Goal: Information Seeking & Learning: Learn about a topic

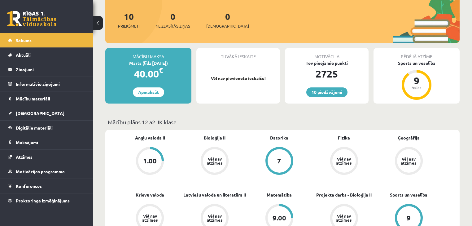
scroll to position [99, 0]
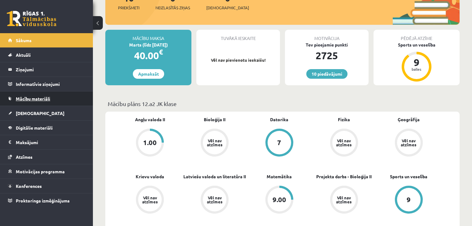
scroll to position [99, 0]
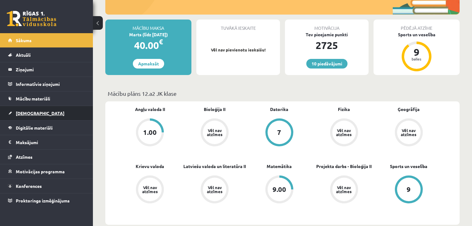
click at [24, 116] on link "[DEMOGRAPHIC_DATA]" at bounding box center [46, 113] width 77 height 14
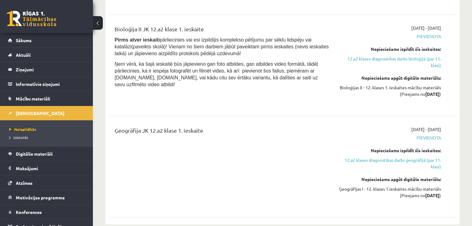
scroll to position [347, 0]
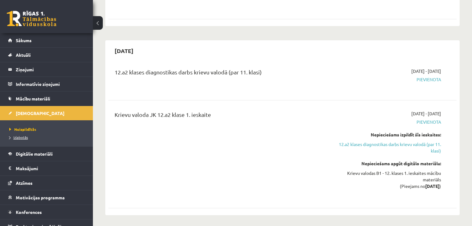
click at [29, 136] on link "Izlabotās" at bounding box center [47, 137] width 77 height 6
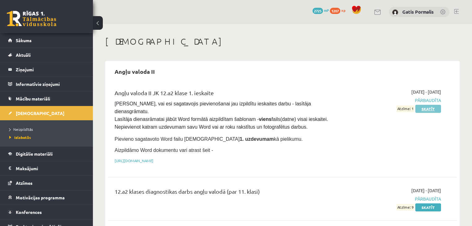
click at [434, 111] on link "Skatīt" at bounding box center [428, 109] width 26 height 8
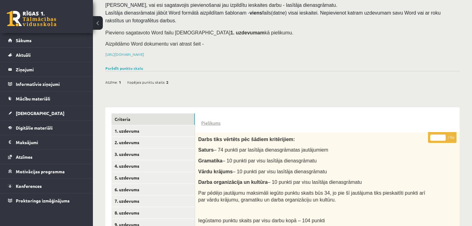
scroll to position [99, 0]
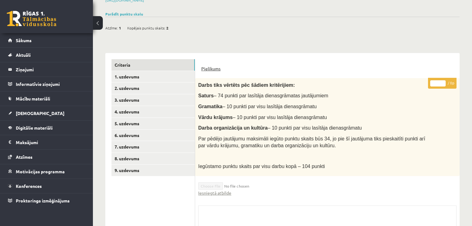
click at [205, 69] on link "Pielikums" at bounding box center [210, 68] width 19 height 7
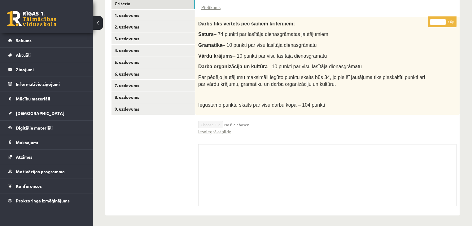
scroll to position [161, 0]
click at [149, 13] on link "1. uzdevums" at bounding box center [153, 14] width 83 height 11
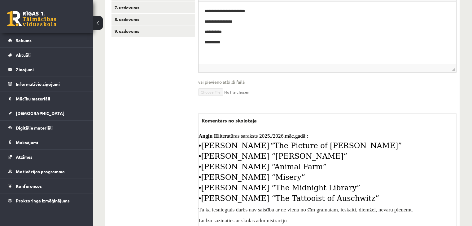
scroll to position [274, 0]
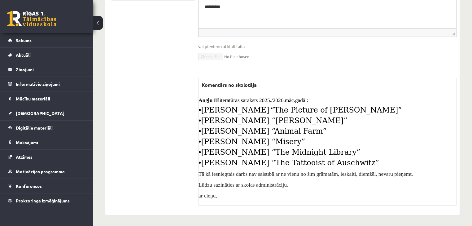
drag, startPoint x: 202, startPoint y: 81, endPoint x: 337, endPoint y: 156, distance: 154.5
click at [337, 156] on div "Komentārs no skolotāja Angļu II literatūras saraksts 2025./2026.māc.gadā:: • Os…" at bounding box center [327, 142] width 258 height 128
click at [327, 139] on p "• Stephen King “Misery”" at bounding box center [328, 142] width 258 height 7
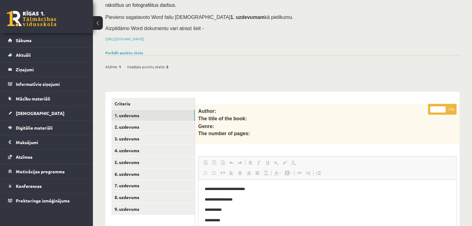
scroll to position [0, 0]
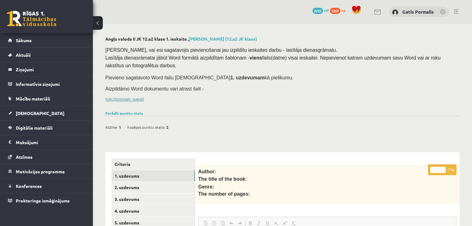
click at [144, 100] on link "https://drive.google.com/drive/folders/1IHE_ip15KOAbO2Se1NDGwZ2e__vlzPUf?usp=sh…" at bounding box center [124, 99] width 39 height 5
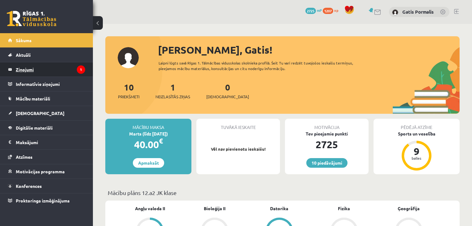
click at [78, 71] on icon "1" at bounding box center [81, 69] width 8 height 8
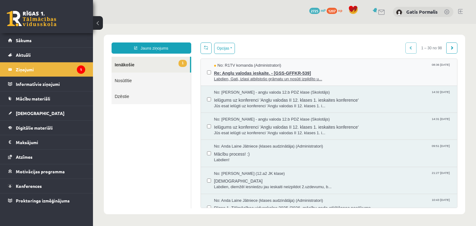
click at [272, 72] on span "Re: Angļu valodas ieskaite. - [GSS-GFFKR-539]" at bounding box center [332, 72] width 237 height 8
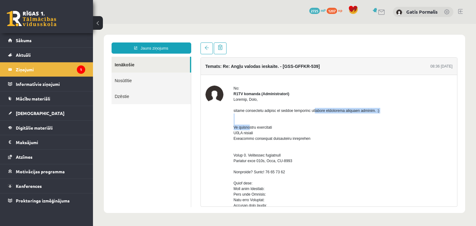
drag, startPoint x: 290, startPoint y: 116, endPoint x: 370, endPoint y: 120, distance: 80.9
click at [370, 120] on div at bounding box center [343, 228] width 219 height 262
click at [363, 125] on div at bounding box center [343, 228] width 219 height 262
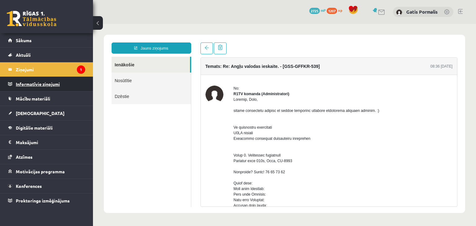
click at [62, 77] on legend "Informatīvie ziņojumi 0" at bounding box center [50, 84] width 69 height 14
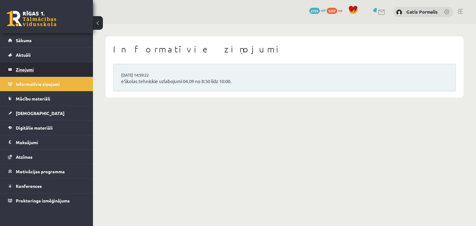
click at [64, 74] on legend "Ziņojumi 1" at bounding box center [50, 69] width 69 height 14
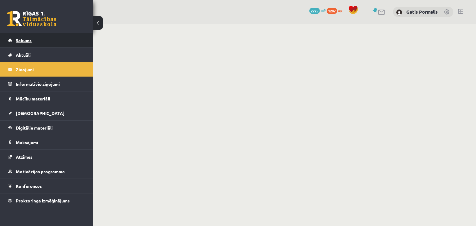
click at [46, 42] on link "Sākums" at bounding box center [46, 40] width 77 height 14
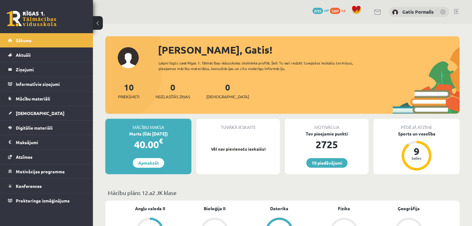
click at [41, 109] on link "[DEMOGRAPHIC_DATA]" at bounding box center [46, 113] width 77 height 14
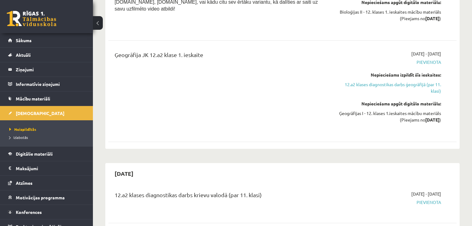
scroll to position [198, 0]
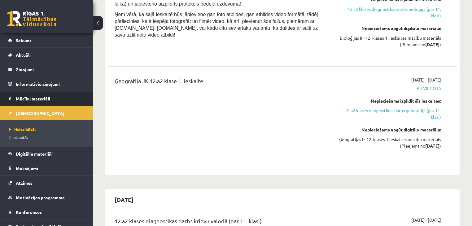
click at [41, 98] on span "Mācību materiāli" at bounding box center [33, 99] width 34 height 6
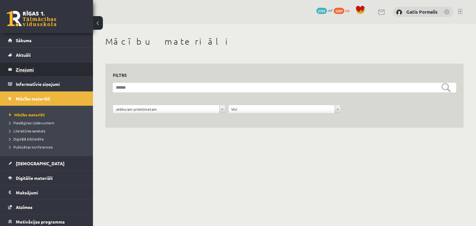
click at [38, 69] on legend "Ziņojumi 0" at bounding box center [50, 69] width 69 height 14
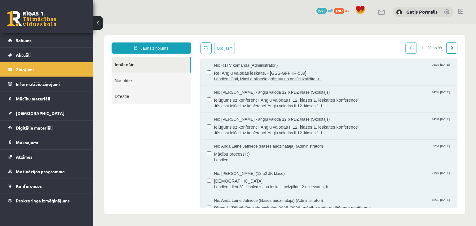
click at [248, 64] on span "No: R1TV komanda (Administratori)" at bounding box center [246, 66] width 64 height 6
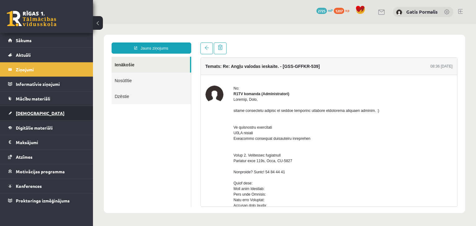
click at [53, 114] on link "[DEMOGRAPHIC_DATA]" at bounding box center [46, 113] width 77 height 14
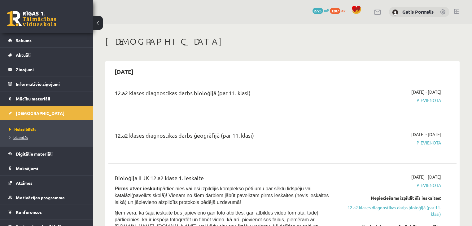
click at [24, 138] on span "Izlabotās" at bounding box center [18, 137] width 19 height 5
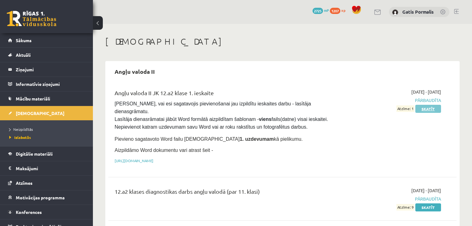
click at [434, 111] on link "Skatīt" at bounding box center [428, 109] width 26 height 8
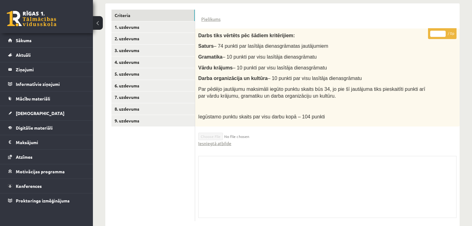
scroll to position [161, 0]
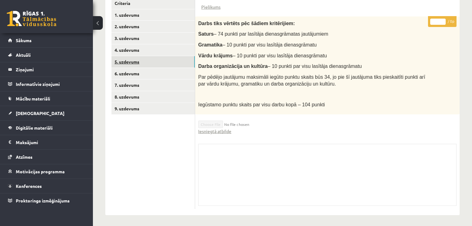
click at [153, 65] on link "5. uzdevums" at bounding box center [153, 61] width 83 height 11
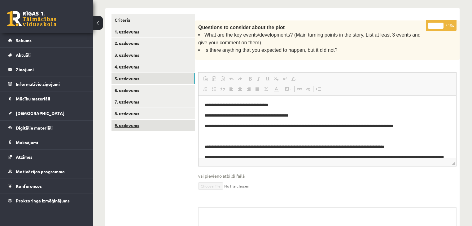
scroll to position [0, 0]
click at [143, 130] on link "9. uzdevums" at bounding box center [153, 125] width 83 height 11
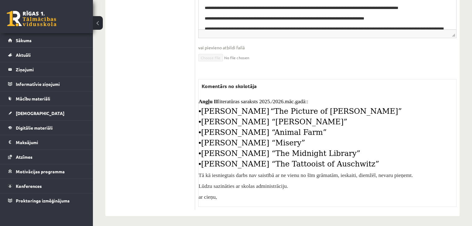
scroll to position [284, 0]
drag, startPoint x: 199, startPoint y: 106, endPoint x: 292, endPoint y: 150, distance: 102.6
click at [335, 162] on div "Angļu II literatūras saraksts 2025./2026.māc.gadā:: • Oscar Wilde “The Picture …" at bounding box center [328, 149] width 258 height 102
click at [160, 64] on ul "Criteria 1. uzdevums 2. uzdevums 3. uzdevums 4. uzdevums 5. uzdevums 6. uzdevum…" at bounding box center [154, 41] width 84 height 335
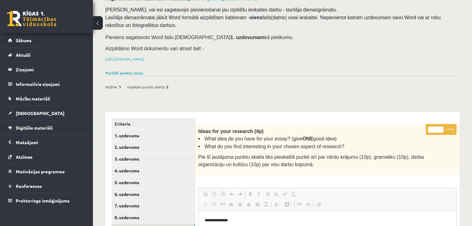
scroll to position [36, 0]
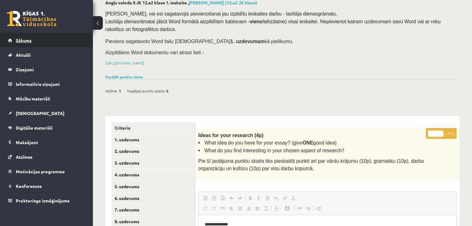
click at [45, 38] on link "Sākums" at bounding box center [46, 40] width 77 height 14
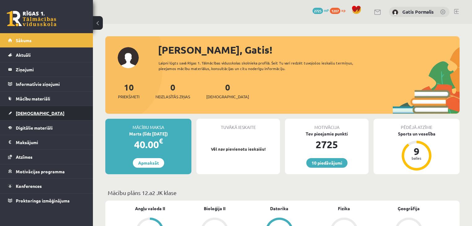
click at [57, 109] on link "[DEMOGRAPHIC_DATA]" at bounding box center [46, 113] width 77 height 14
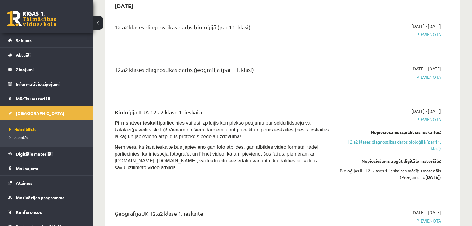
scroll to position [99, 0]
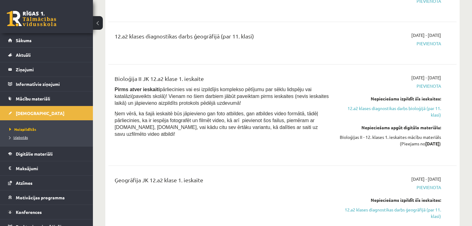
click at [24, 136] on span "Izlabotās" at bounding box center [18, 137] width 19 height 5
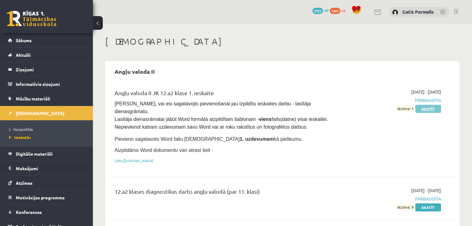
click at [421, 105] on link "Skatīt" at bounding box center [428, 109] width 26 height 8
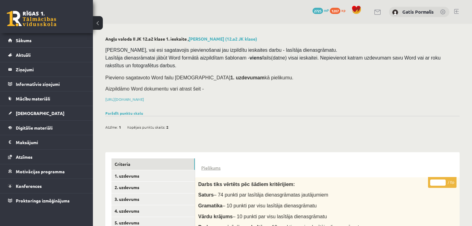
scroll to position [161, 0]
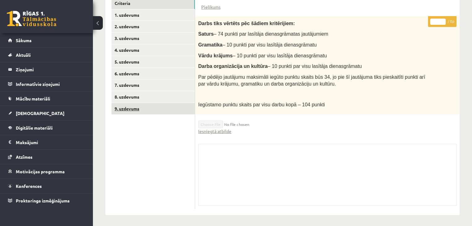
click at [157, 111] on link "9. uzdevums" at bounding box center [153, 108] width 83 height 11
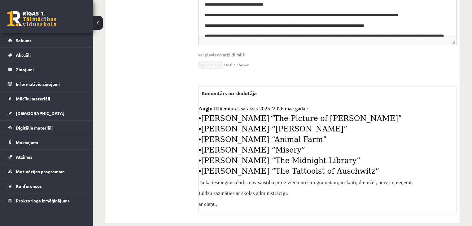
scroll to position [284, 0]
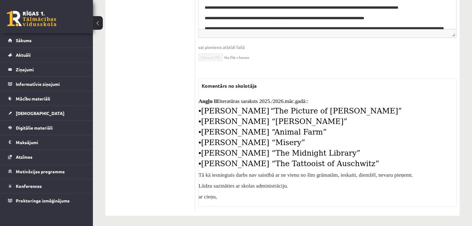
drag, startPoint x: 340, startPoint y: 161, endPoint x: 196, endPoint y: 110, distance: 152.3
click at [196, 110] on div "* / 34p Ideas for your research (4p) What idea do you have for your essay? (giv…" at bounding box center [327, 44] width 265 height 329
copy div "• [PERSON_NAME] “The Picture of [PERSON_NAME]” • [PERSON_NAME] “[PERSON_NAME]” …"
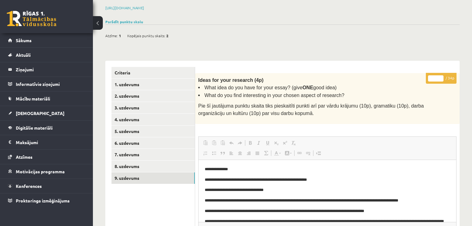
scroll to position [86, 0]
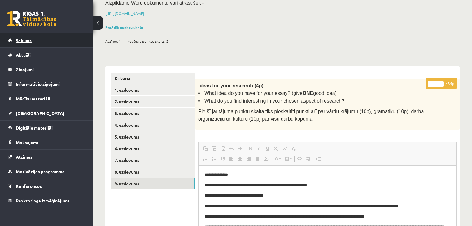
click at [59, 39] on link "Sākums" at bounding box center [46, 40] width 77 height 14
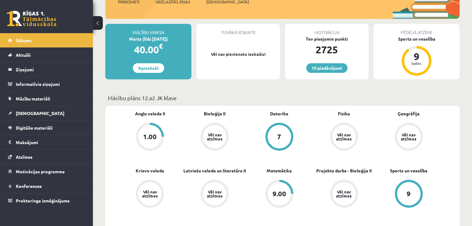
scroll to position [99, 0]
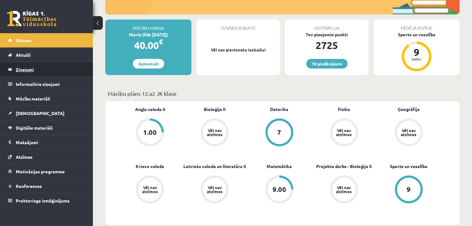
click at [44, 73] on legend "Ziņojumi 0" at bounding box center [50, 69] width 69 height 14
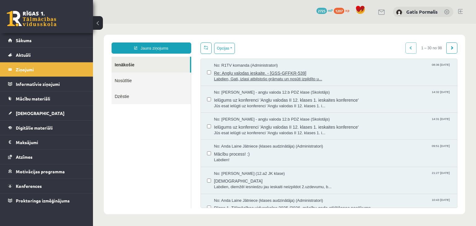
click at [248, 63] on span "No: R1TV komanda (Administratori)" at bounding box center [246, 66] width 64 height 6
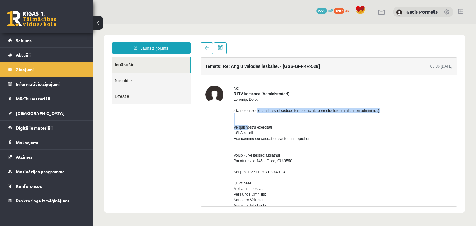
drag, startPoint x: 232, startPoint y: 116, endPoint x: 372, endPoint y: 116, distance: 139.7
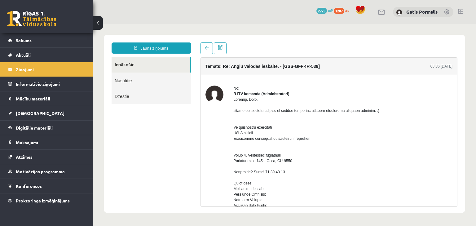
click at [356, 127] on div at bounding box center [343, 228] width 219 height 262
